Goal: Task Accomplishment & Management: Complete application form

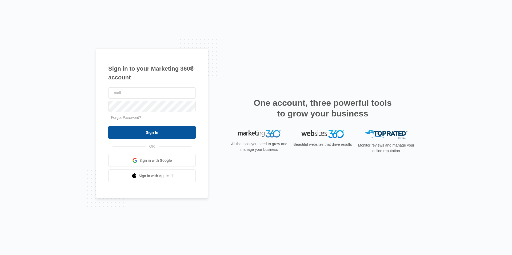
type input "[EMAIL_ADDRESS][DOMAIN_NAME]"
click at [166, 134] on input "Sign In" at bounding box center [151, 132] width 87 height 13
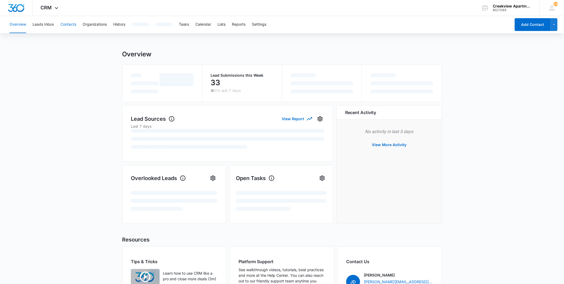
click at [70, 30] on button "Contacts" at bounding box center [69, 24] width 16 height 17
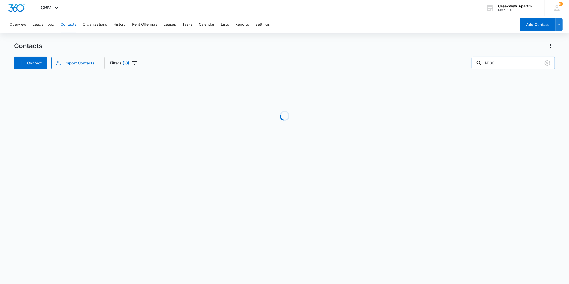
drag, startPoint x: 505, startPoint y: 63, endPoint x: 485, endPoint y: 63, distance: 19.7
click at [485, 63] on div "N106" at bounding box center [513, 63] width 83 height 13
type input "9704244715"
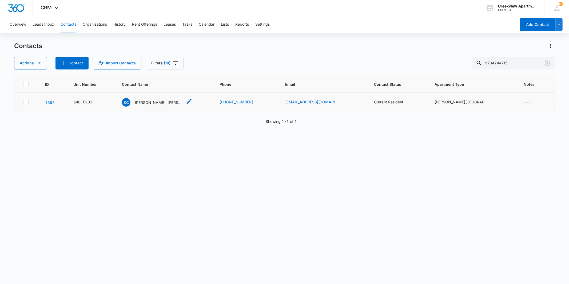
click at [177, 100] on p "[PERSON_NAME], [PERSON_NAME]" at bounding box center [159, 102] width 48 height 6
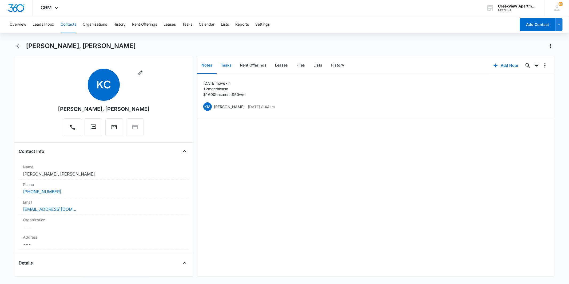
click at [234, 70] on button "Tasks" at bounding box center [226, 65] width 19 height 17
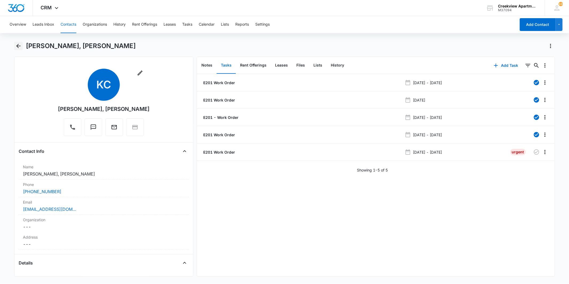
click at [20, 45] on icon "Back" at bounding box center [18, 46] width 6 height 6
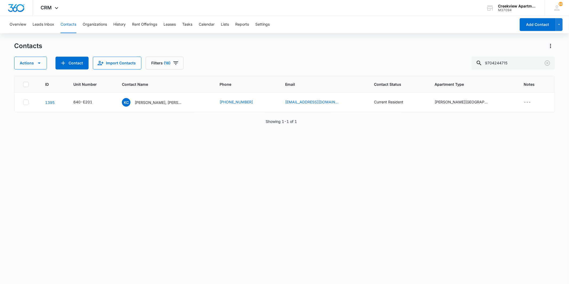
click at [25, 86] on icon at bounding box center [25, 84] width 5 height 5
click at [23, 84] on input "checkbox" at bounding box center [23, 84] width 0 height 0
checkbox input "true"
click at [25, 86] on icon at bounding box center [25, 84] width 5 height 5
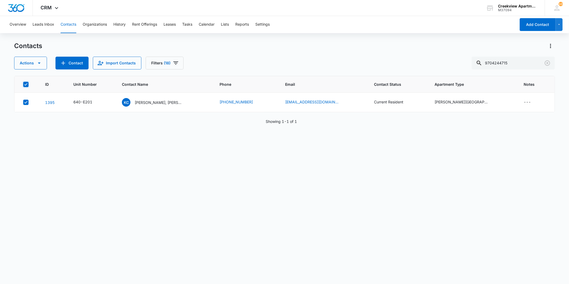
click at [23, 84] on input "checkbox" at bounding box center [23, 84] width 0 height 0
checkbox input "false"
click at [545, 65] on icon "Clear" at bounding box center [547, 63] width 6 height 6
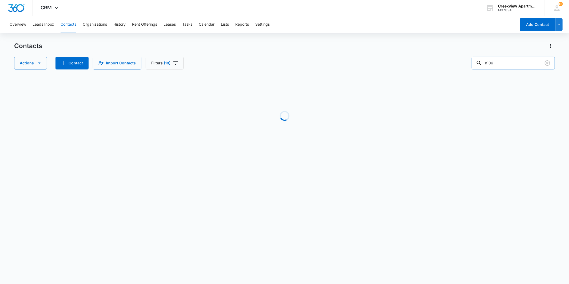
type input "n106"
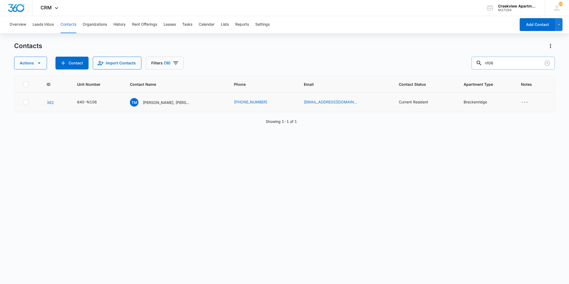
click at [171, 98] on div "TM [PERSON_NAME], [PERSON_NAME]" at bounding box center [160, 102] width 61 height 9
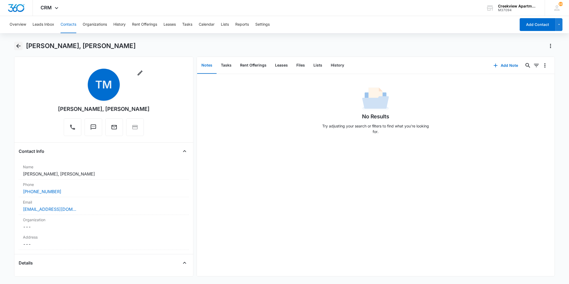
click at [20, 46] on icon "Back" at bounding box center [18, 46] width 6 height 6
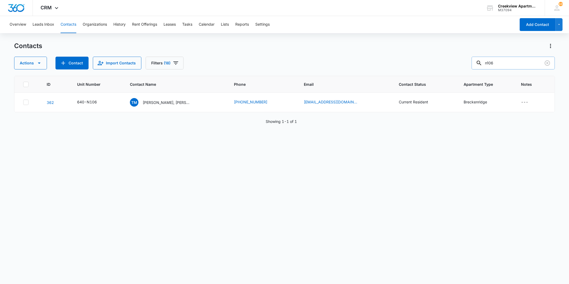
drag, startPoint x: 509, startPoint y: 65, endPoint x: 481, endPoint y: 63, distance: 27.3
click at [481, 63] on div "n106" at bounding box center [513, 63] width 83 height 13
type input "f103"
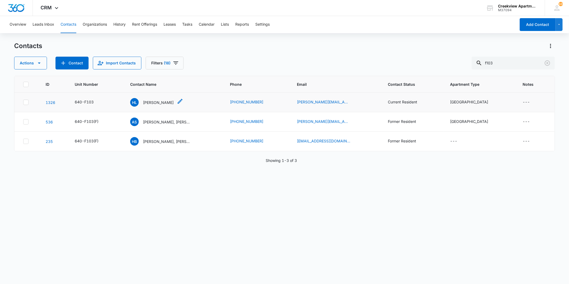
click at [149, 99] on p "[PERSON_NAME]" at bounding box center [158, 102] width 31 height 6
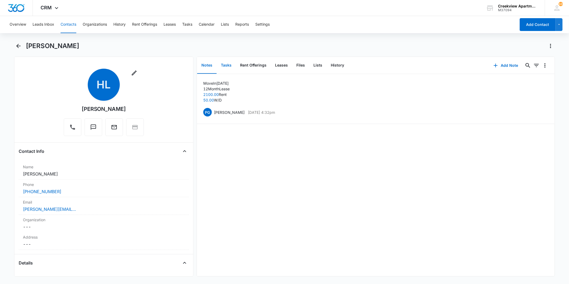
click at [227, 62] on button "Tasks" at bounding box center [226, 65] width 19 height 17
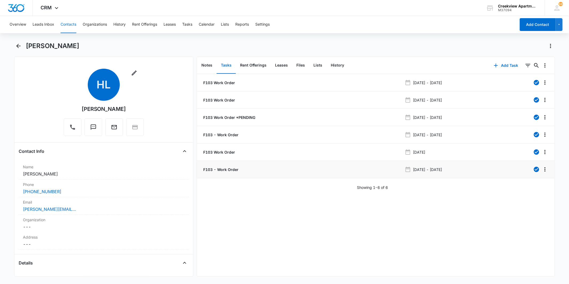
click at [222, 170] on p "F103 - Work Order" at bounding box center [220, 169] width 36 height 6
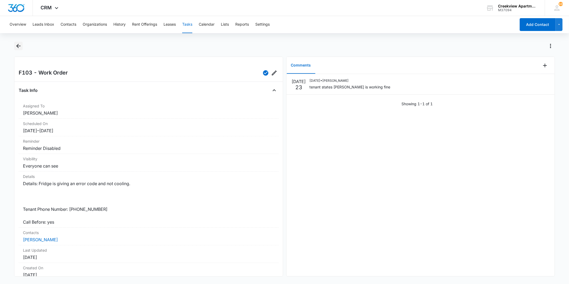
click at [20, 46] on icon "Back" at bounding box center [18, 46] width 6 height 6
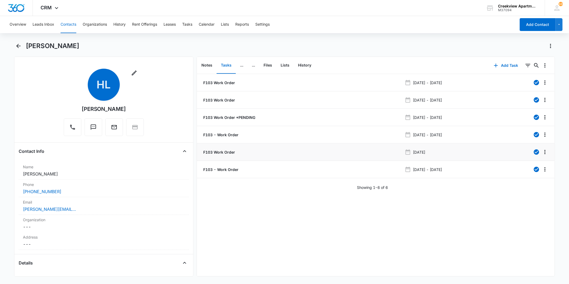
click at [216, 149] on p "F103 Work Order" at bounding box center [218, 152] width 33 height 6
click at [219, 136] on p "F103 - Work Order" at bounding box center [220, 135] width 36 height 6
click at [228, 102] on p "F103 Work Order" at bounding box center [218, 100] width 33 height 6
click at [220, 171] on p "F103 - Work Order" at bounding box center [220, 169] width 36 height 6
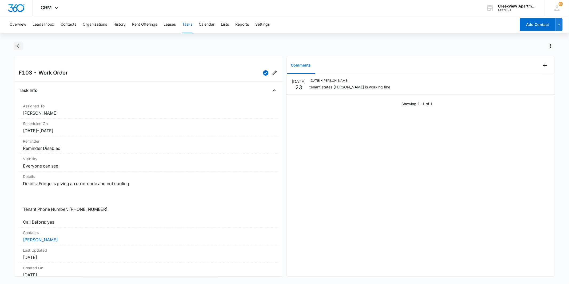
click at [14, 46] on button "Back" at bounding box center [18, 46] width 8 height 9
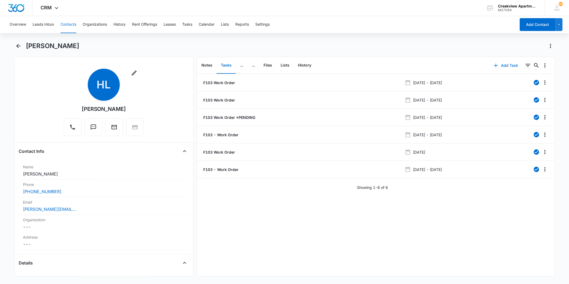
click at [494, 61] on button "Add Task" at bounding box center [505, 65] width 35 height 13
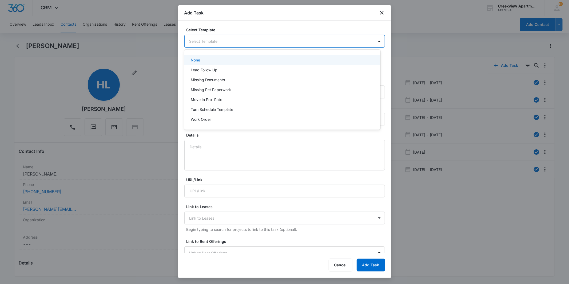
click at [216, 38] on body "CRM Apps Reputation Websites Forms CRM Email Social Content Files Brand Creekvi…" at bounding box center [284, 142] width 569 height 284
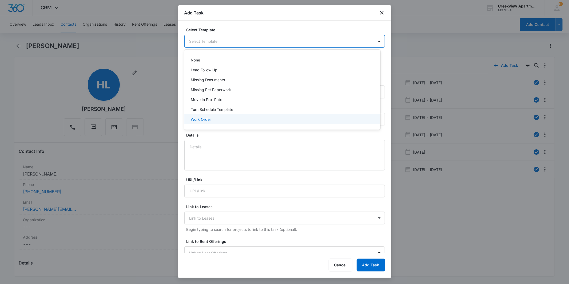
click at [195, 121] on p "Work Order" at bounding box center [201, 119] width 20 height 6
click at [188, 123] on input "Work Order" at bounding box center [284, 119] width 201 height 13
type input "F103 - Work Order"
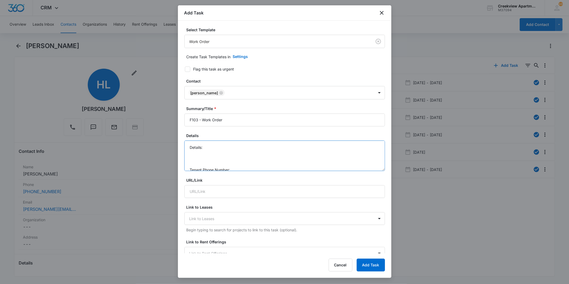
click at [229, 145] on textarea "Details: Tenant Phone Number: Call Before:" at bounding box center [284, 155] width 201 height 30
click at [256, 154] on textarea "Details: Fridge is not cooling properly. One of the bottom holes in the fridge …" at bounding box center [284, 155] width 201 height 30
click at [246, 163] on textarea "Details: Fridge is not cooling properly. One of the bottom holes in the fridge …" at bounding box center [284, 155] width 201 height 30
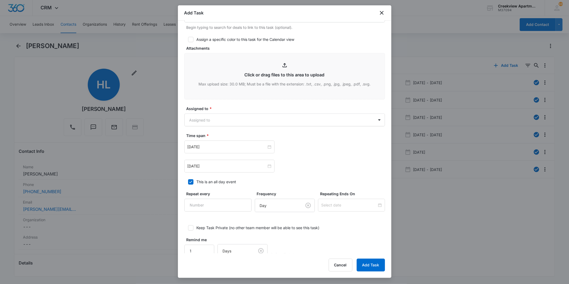
scroll to position [247, 0]
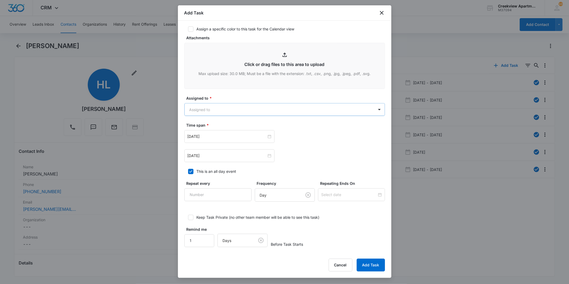
type textarea "Details: Fridge is not cooling properly. One of the bottom holes in the fridge …"
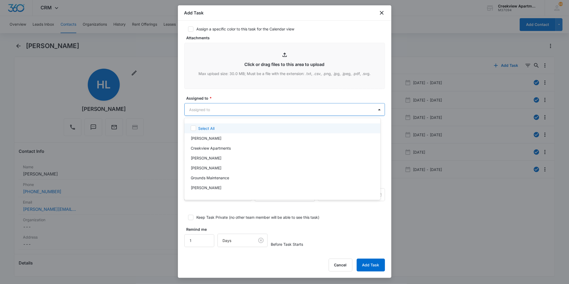
click at [269, 108] on body "CRM Apps Reputation Websites Forms CRM Email Social Content Files Brand Creekvi…" at bounding box center [284, 142] width 569 height 284
click at [210, 166] on p "[PERSON_NAME]" at bounding box center [206, 168] width 31 height 6
click at [244, 96] on div at bounding box center [284, 142] width 569 height 284
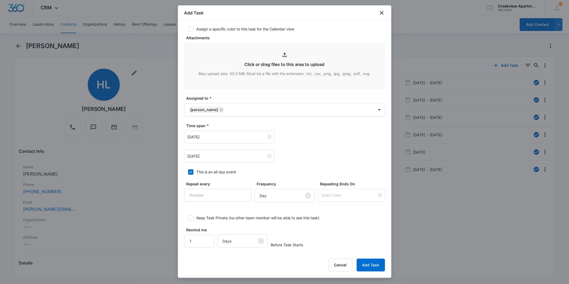
scroll to position [248, 0]
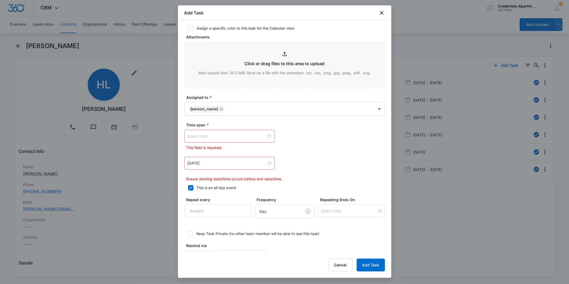
click at [266, 139] on div at bounding box center [230, 136] width 84 height 6
type input "[DATE]"
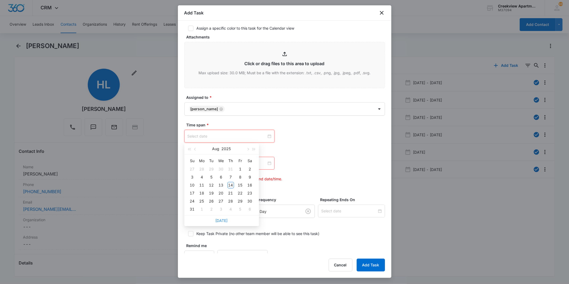
click at [224, 219] on link "[DATE]" at bounding box center [222, 220] width 12 height 5
type input "[DATE]"
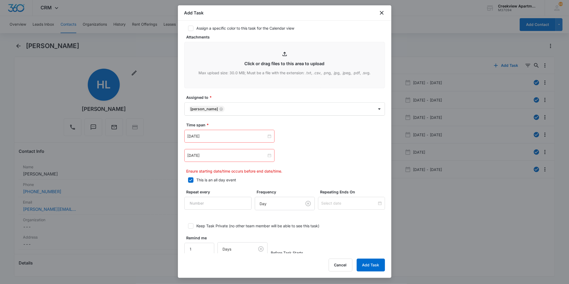
click at [269, 158] on div "[DATE]" at bounding box center [229, 155] width 90 height 13
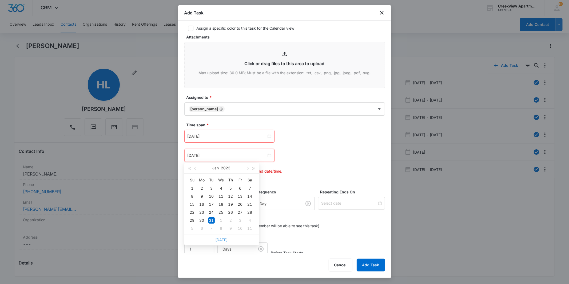
click at [224, 241] on link "[DATE]" at bounding box center [222, 239] width 12 height 5
type input "[DATE]"
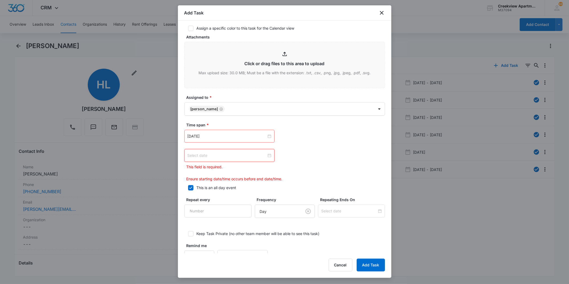
click at [266, 153] on div at bounding box center [230, 155] width 84 height 6
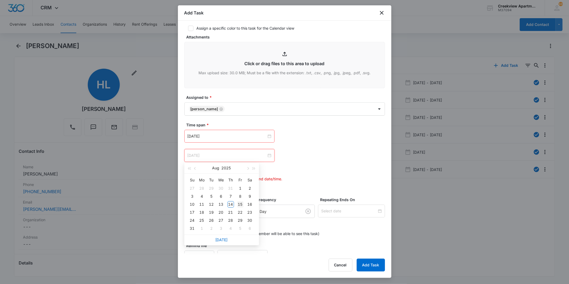
type input "[DATE]"
click at [240, 203] on div "15" at bounding box center [240, 204] width 6 height 6
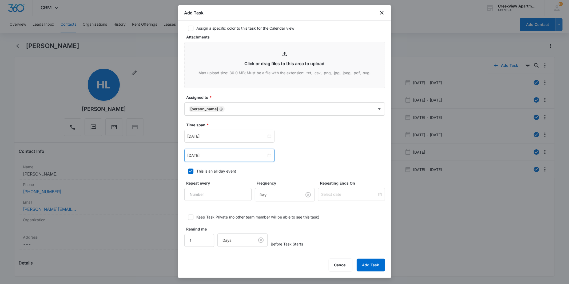
click at [341, 125] on label "Time span *" at bounding box center [286, 125] width 201 height 6
click at [371, 262] on button "Add Task" at bounding box center [371, 264] width 28 height 13
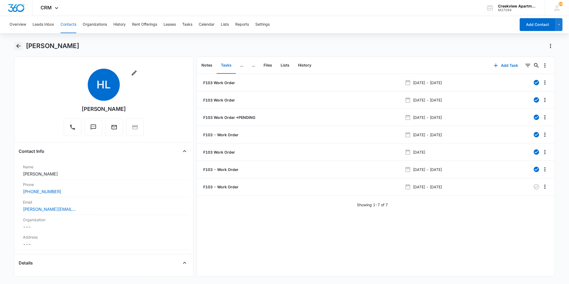
click at [20, 46] on icon "Back" at bounding box center [18, 46] width 4 height 4
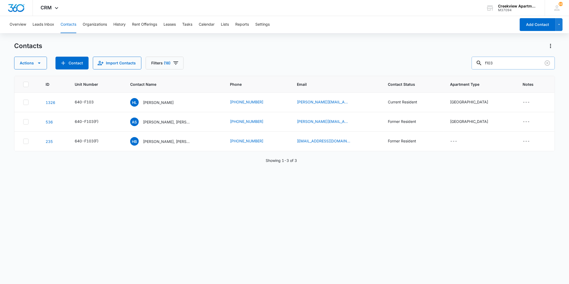
drag, startPoint x: 494, startPoint y: 64, endPoint x: 480, endPoint y: 63, distance: 13.9
click at [480, 63] on input "f103" at bounding box center [513, 63] width 83 height 13
type input "n106"
